Goal: Information Seeking & Learning: Understand process/instructions

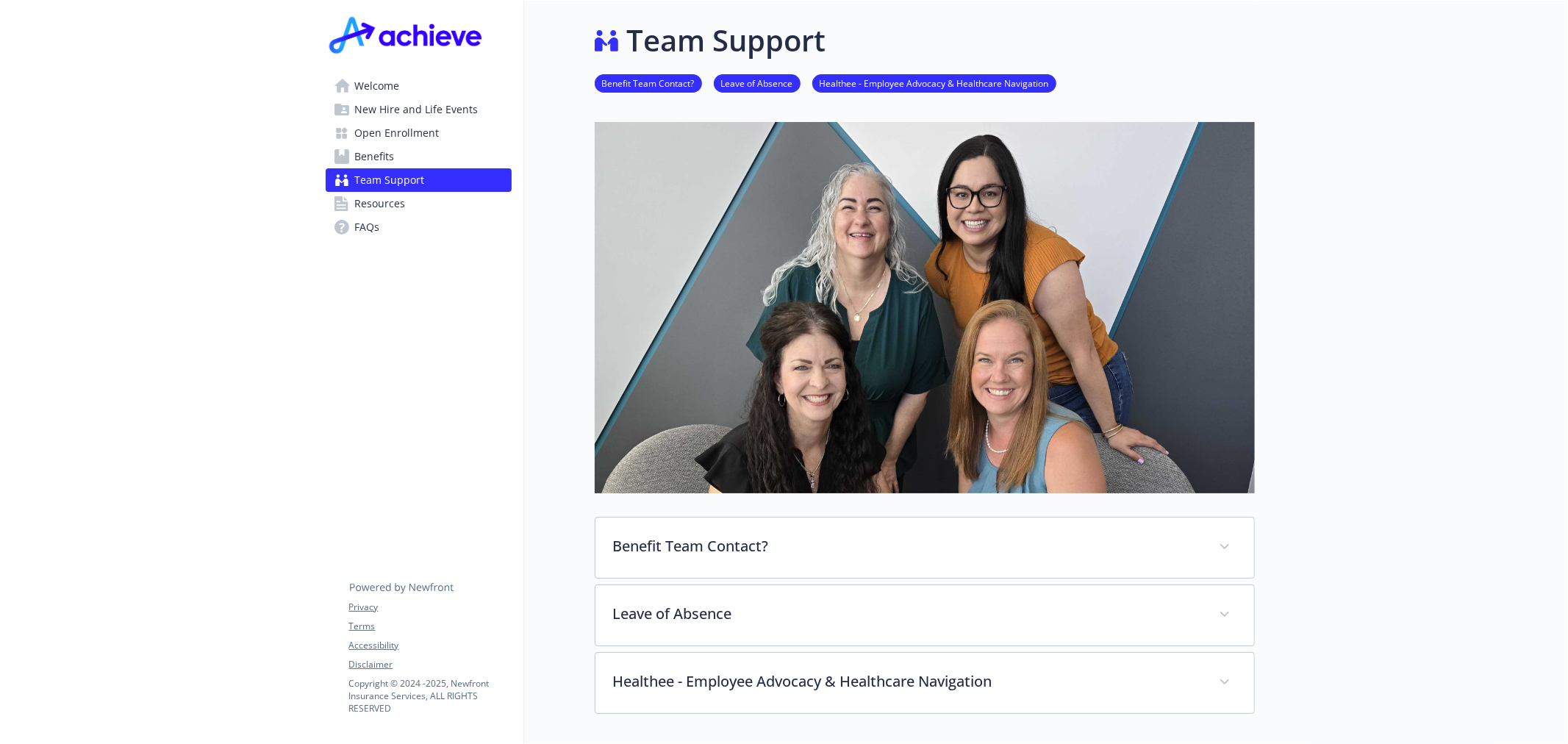
scroll to position [262, 0]
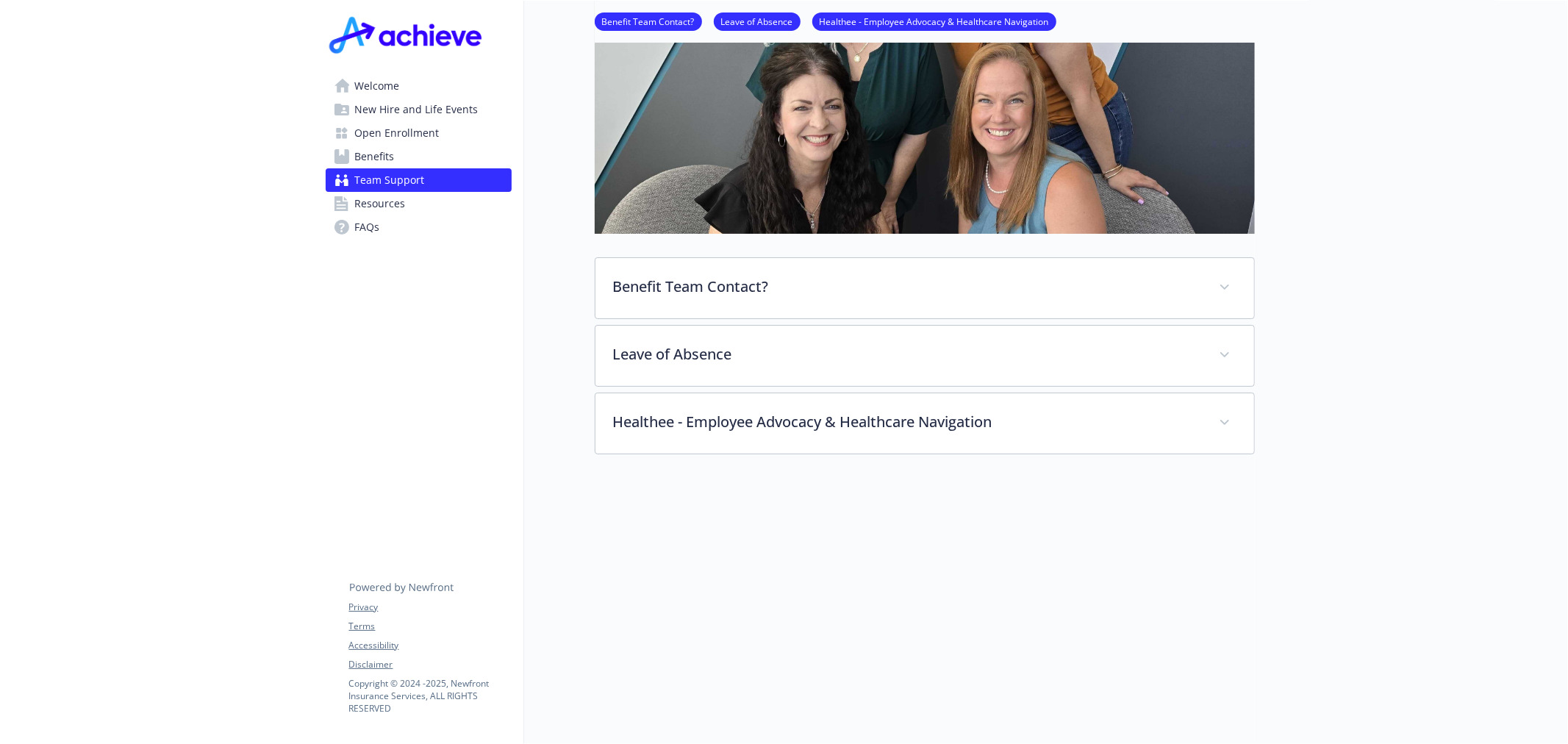
click at [409, 132] on span "Open Enrollment" at bounding box center [397, 132] width 84 height 24
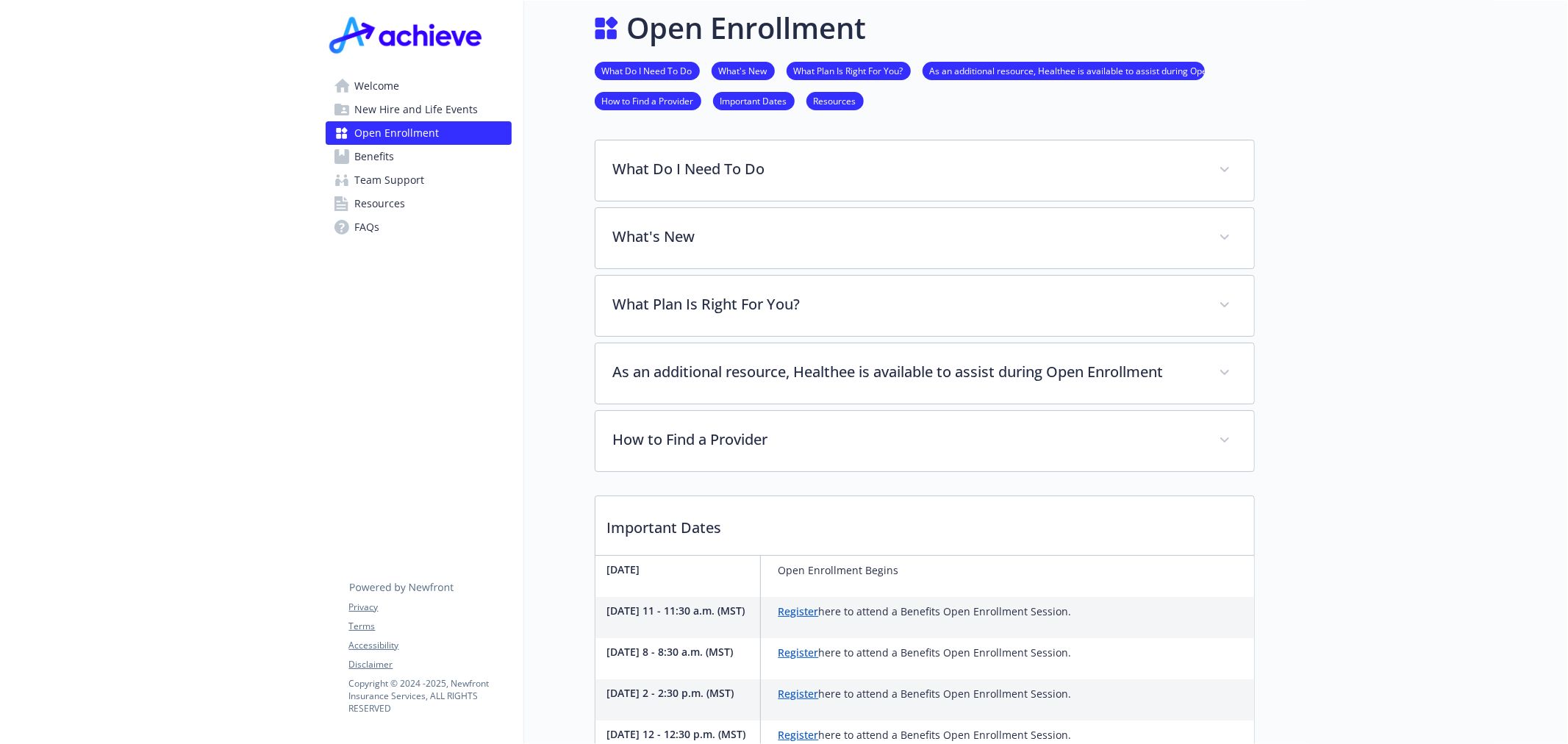
scroll to position [262, 0]
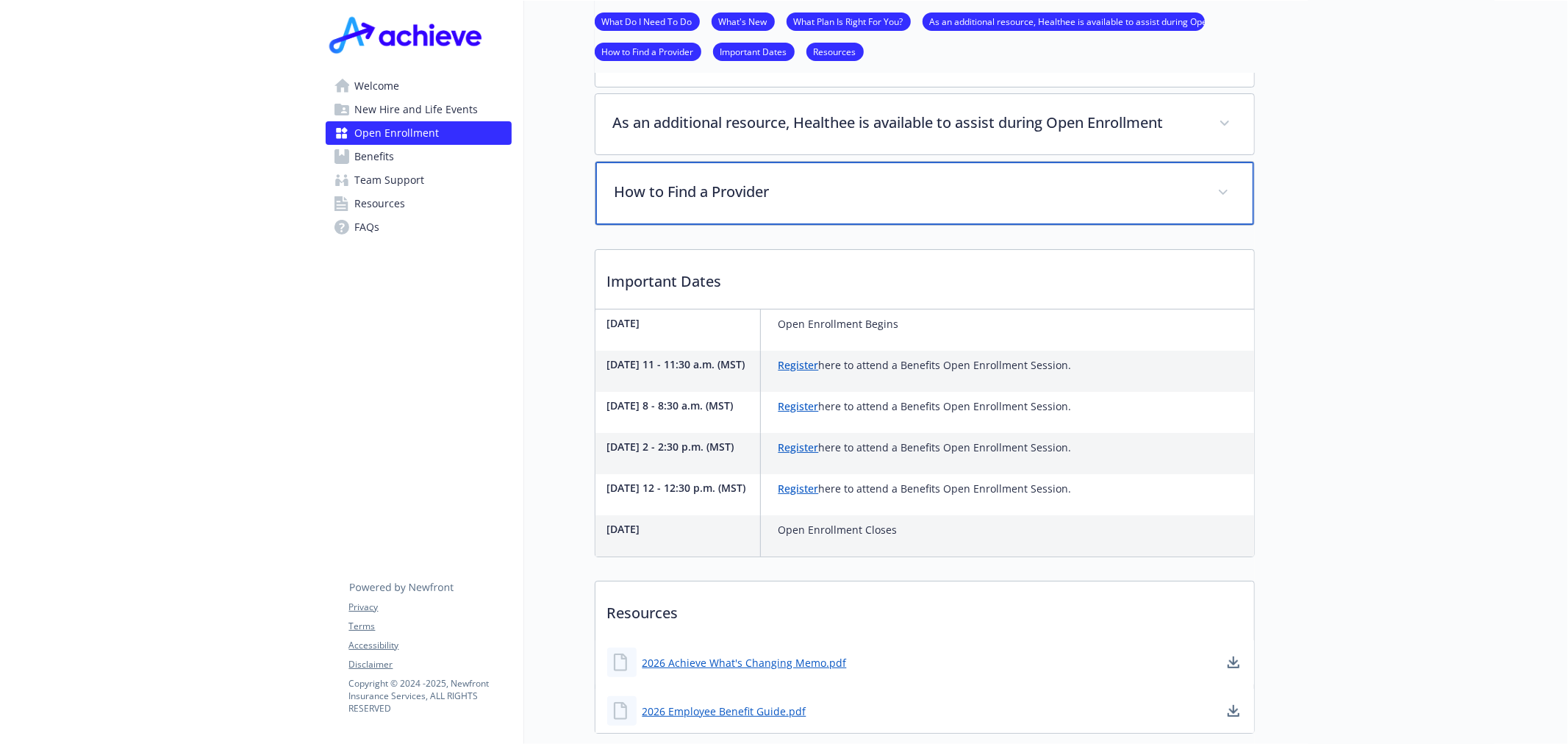
click at [831, 181] on p "How to Find a Provider" at bounding box center [906, 191] width 585 height 22
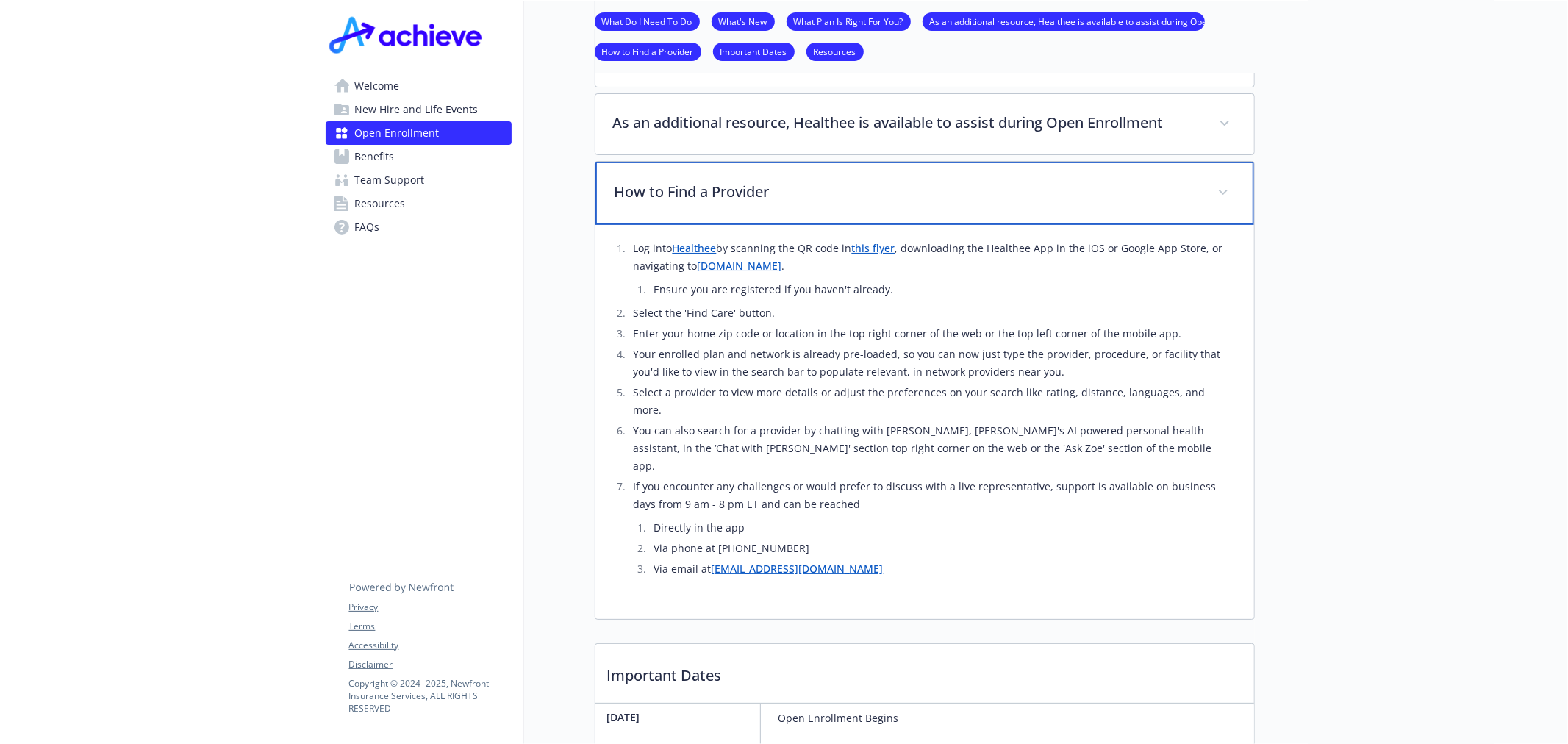
click at [862, 192] on p "How to Find a Provider" at bounding box center [906, 191] width 585 height 22
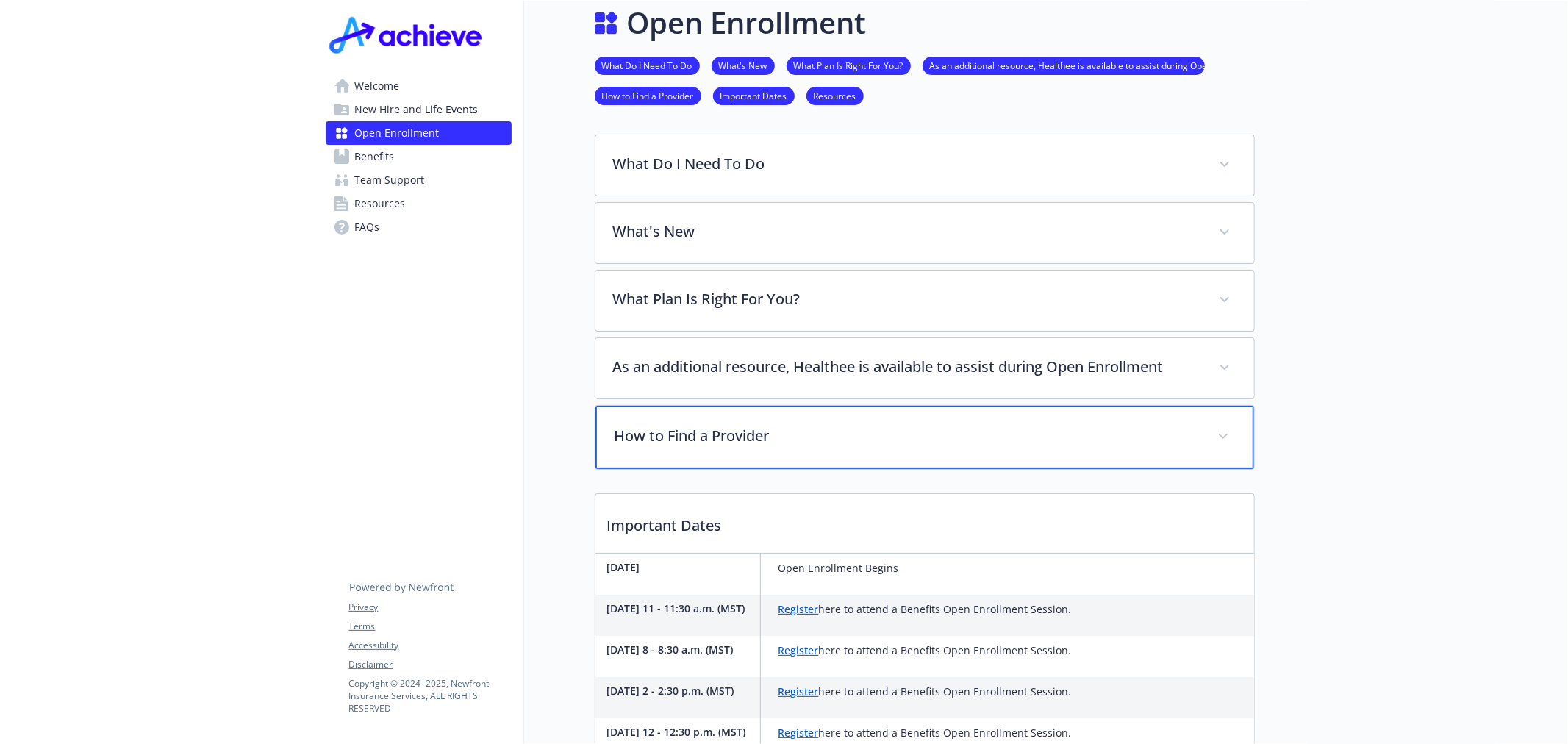
scroll to position [0, 0]
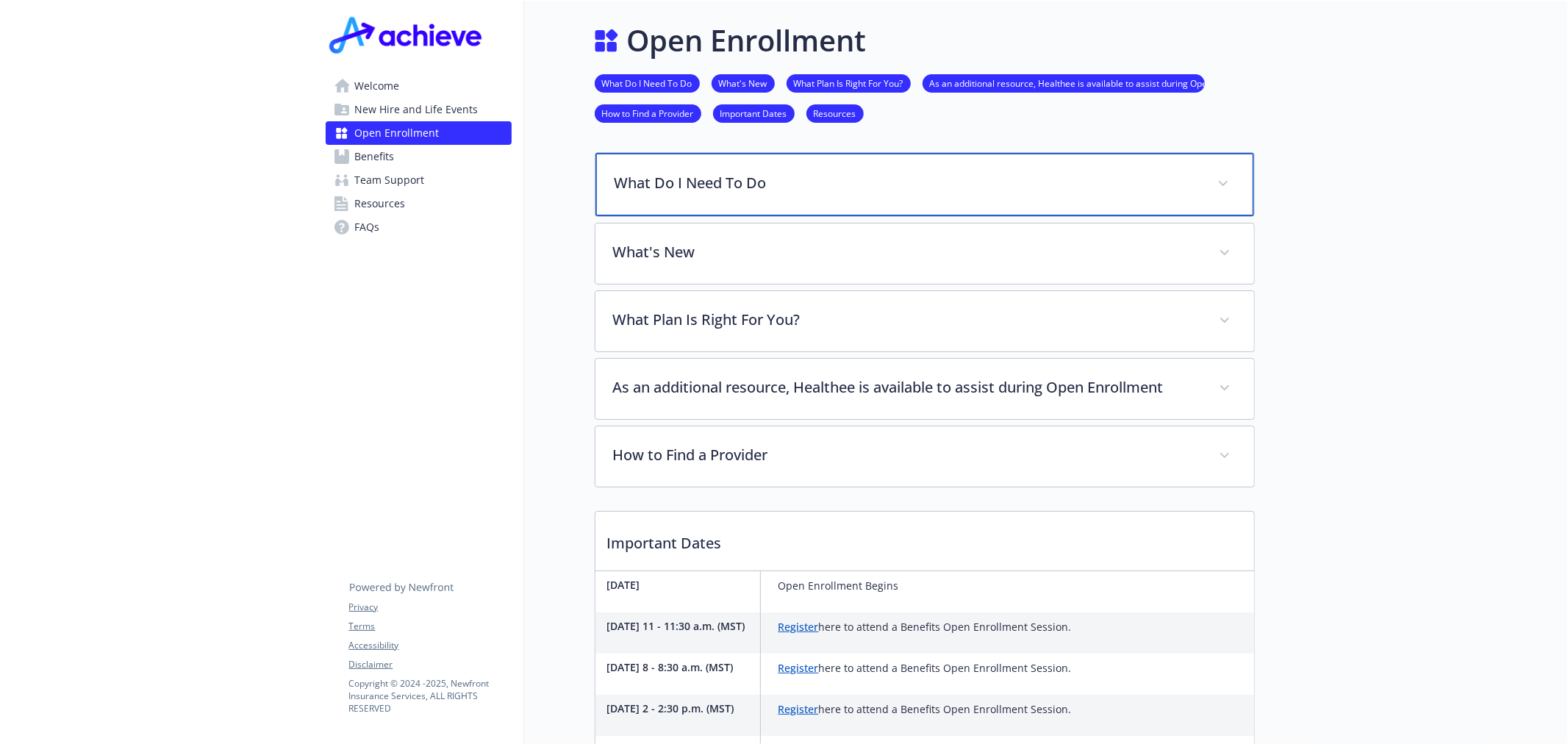
click at [732, 187] on p "What Do I Need To Do" at bounding box center [906, 182] width 585 height 22
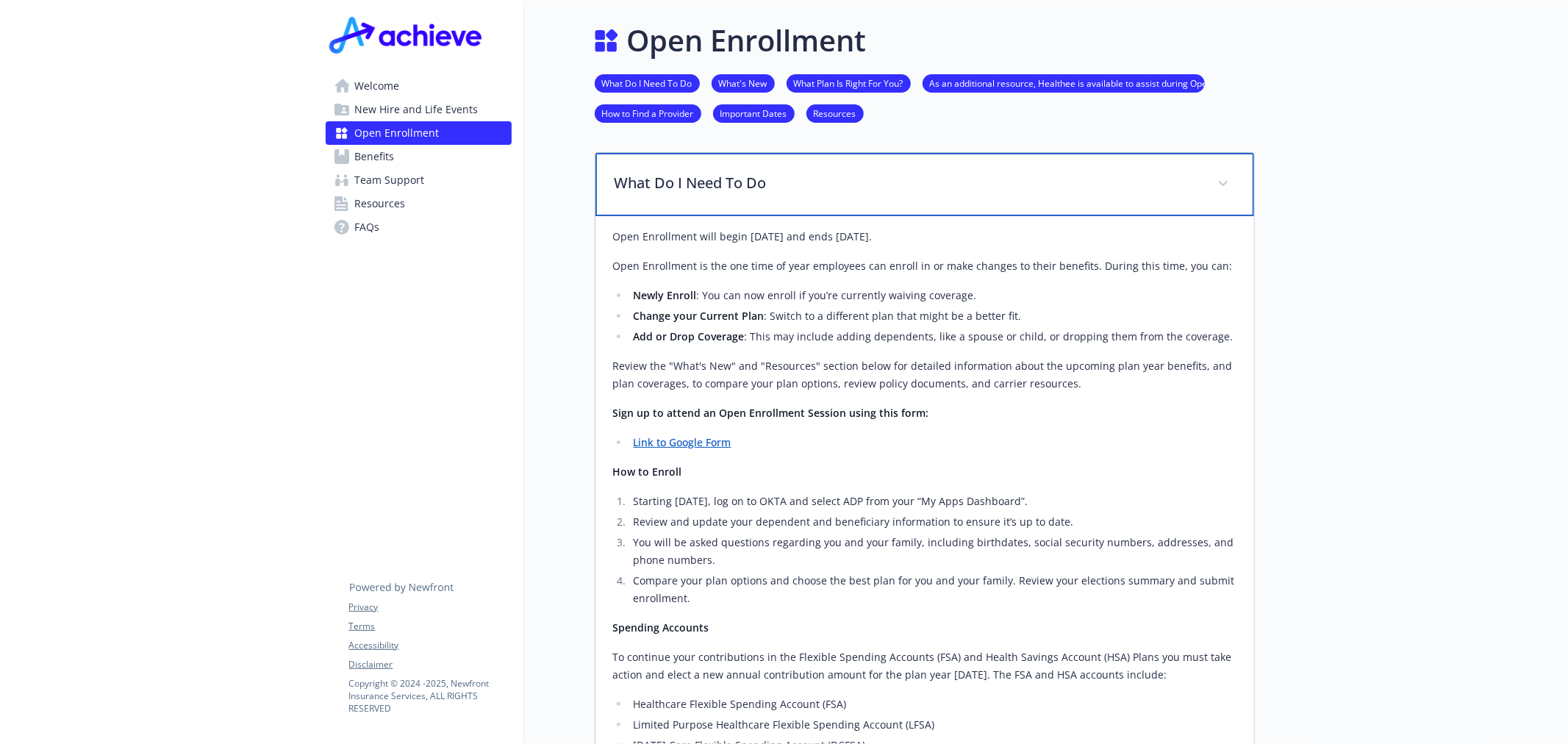
click at [732, 187] on p "What Do I Need To Do" at bounding box center [906, 182] width 585 height 22
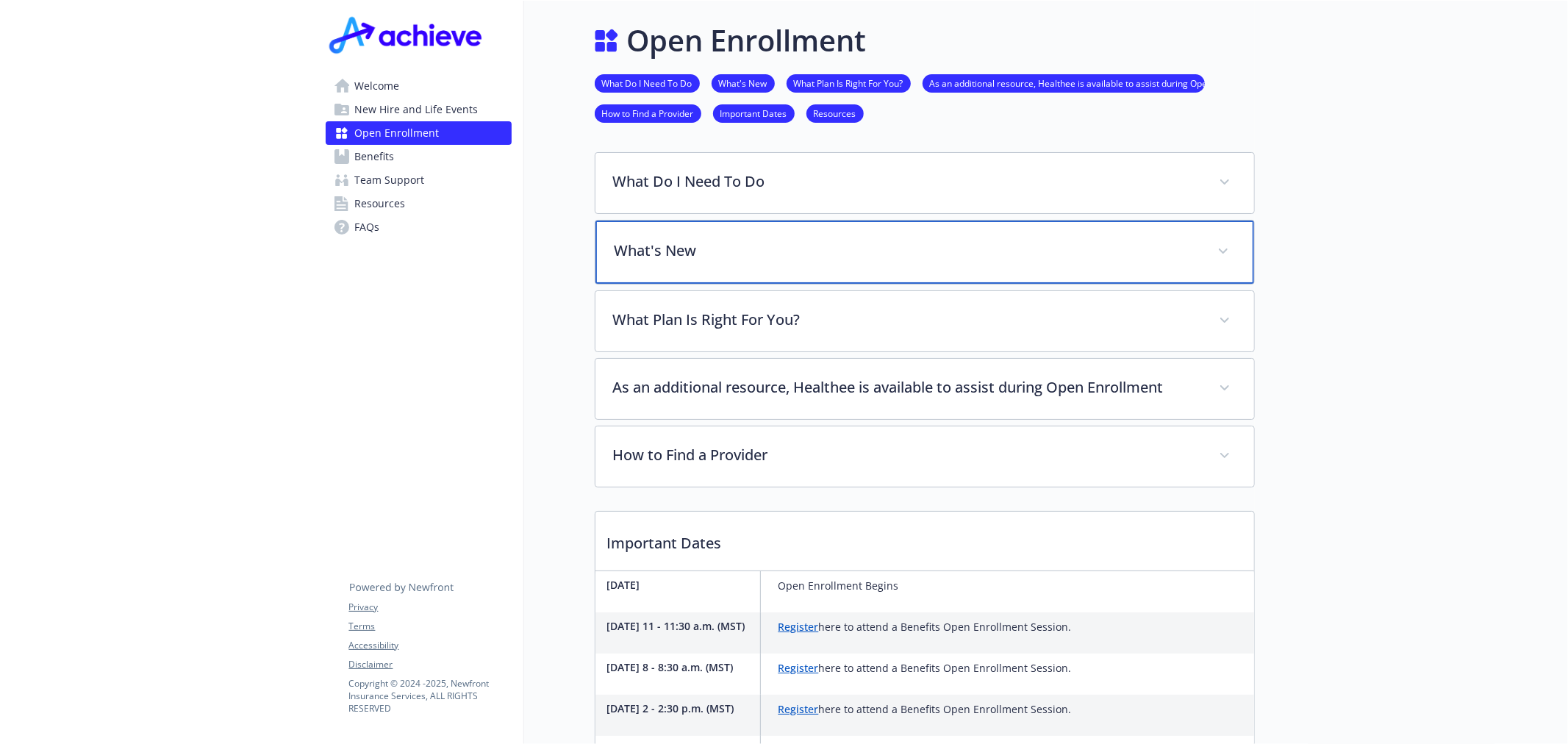
click at [709, 253] on p "What's New" at bounding box center [906, 251] width 585 height 22
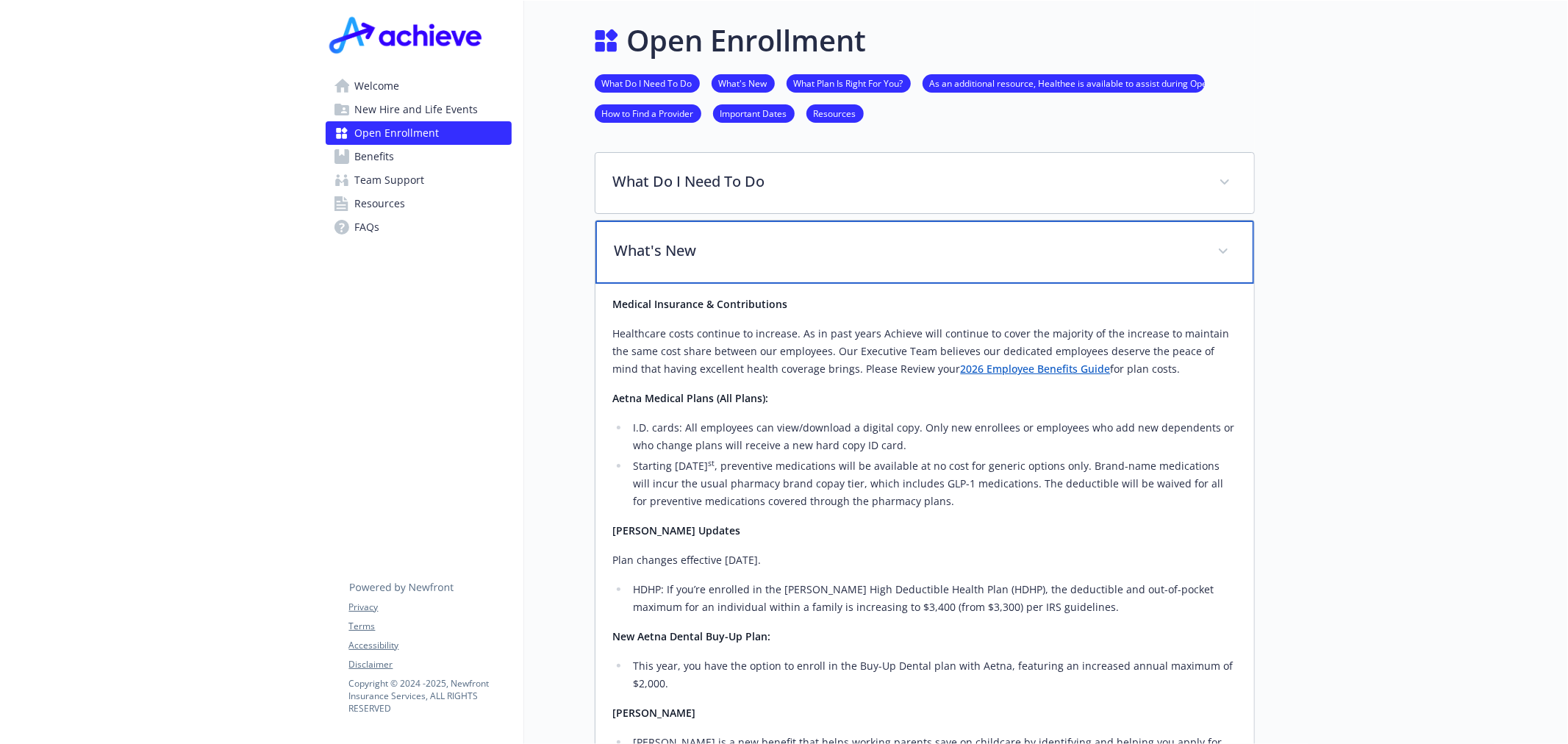
click at [710, 252] on p "What's New" at bounding box center [906, 251] width 585 height 22
